Goal: Contribute content

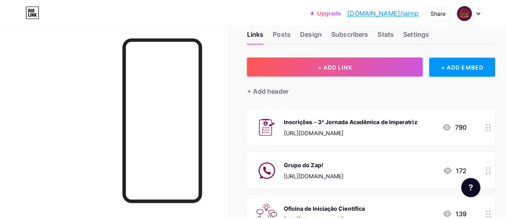
scroll to position [17, 0]
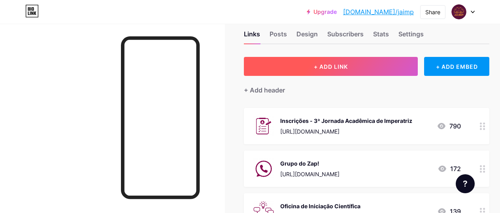
click at [328, 61] on button "+ ADD LINK" at bounding box center [331, 66] width 174 height 19
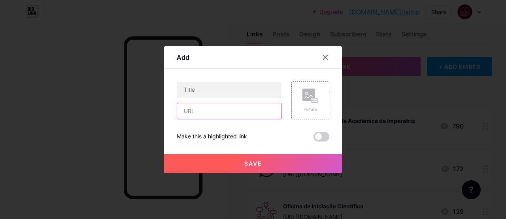
click at [220, 112] on input "text" at bounding box center [229, 111] width 104 height 16
paste input "[URL][DOMAIN_NAME]"
type input "[URL][DOMAIN_NAME]"
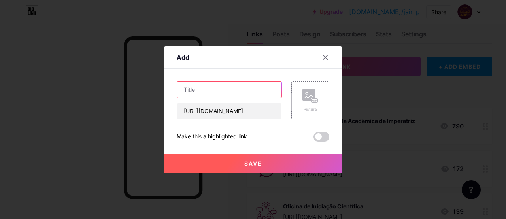
click at [228, 93] on input "text" at bounding box center [229, 90] width 104 height 16
click at [253, 91] on input "Oficina de Iniciação Cient'" at bounding box center [229, 90] width 104 height 16
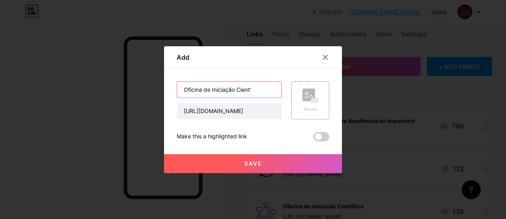
paste input "A para Trabalhos Científicos"
type input "Oficina de IA para Trabalhos Científicos"
click at [268, 72] on div "Content YouTube Play YouTube video without leaving your page. ADD Vimeo Play Vi…" at bounding box center [253, 105] width 153 height 73
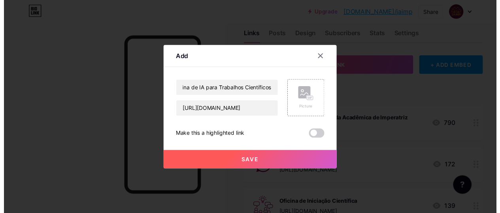
scroll to position [0, 0]
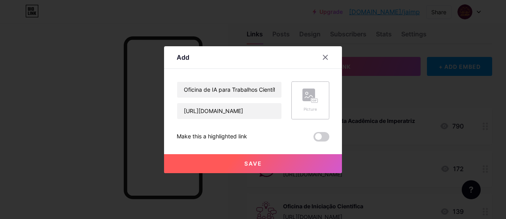
click at [314, 95] on rect at bounding box center [309, 95] width 13 height 13
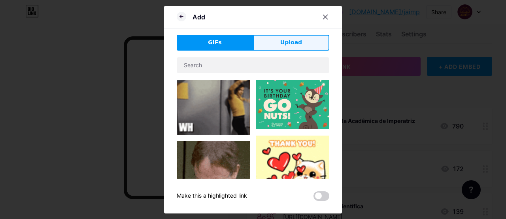
click at [280, 42] on button "Upload" at bounding box center [291, 43] width 76 height 16
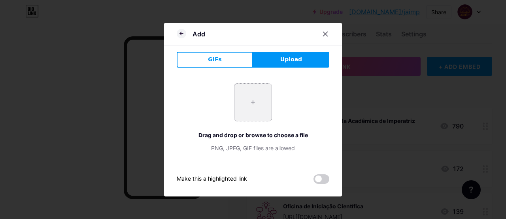
click at [257, 89] on input "file" at bounding box center [253, 102] width 37 height 37
type input "C:\fakepath\wew.png"
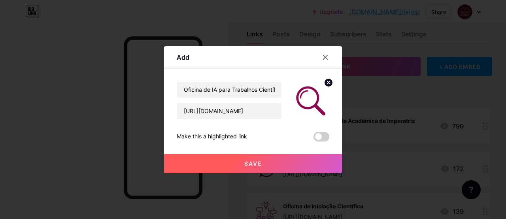
click at [268, 159] on button "Save" at bounding box center [253, 163] width 178 height 19
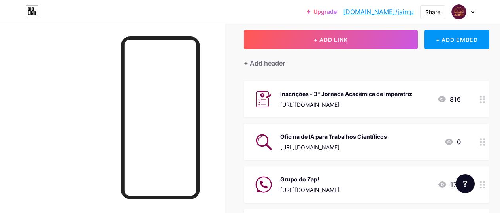
scroll to position [36, 0]
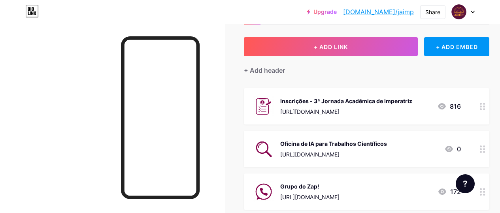
click at [407, 12] on link "[DOMAIN_NAME]/jaimp" at bounding box center [378, 11] width 71 height 9
click at [387, 15] on link "[DOMAIN_NAME]/jaimp" at bounding box center [378, 11] width 71 height 9
